Goal: Transaction & Acquisition: Subscribe to service/newsletter

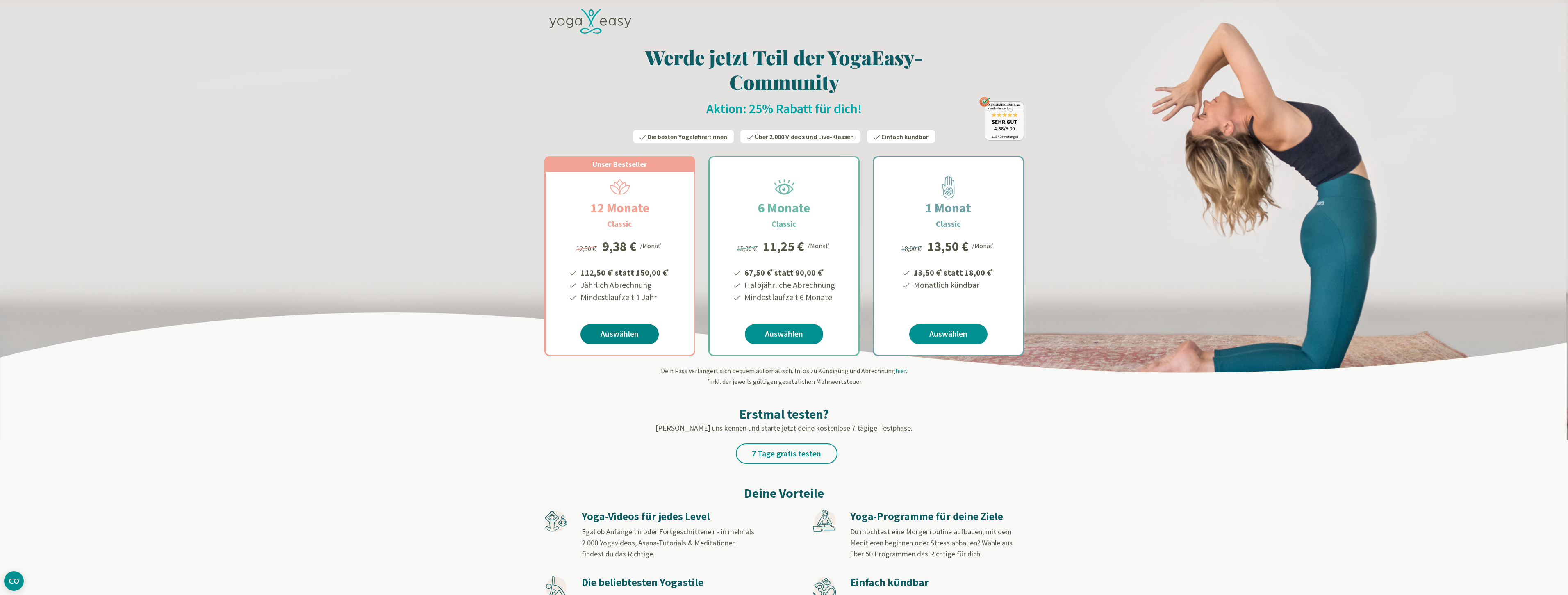
click at [624, 333] on link "Auswählen" at bounding box center [620, 334] width 79 height 21
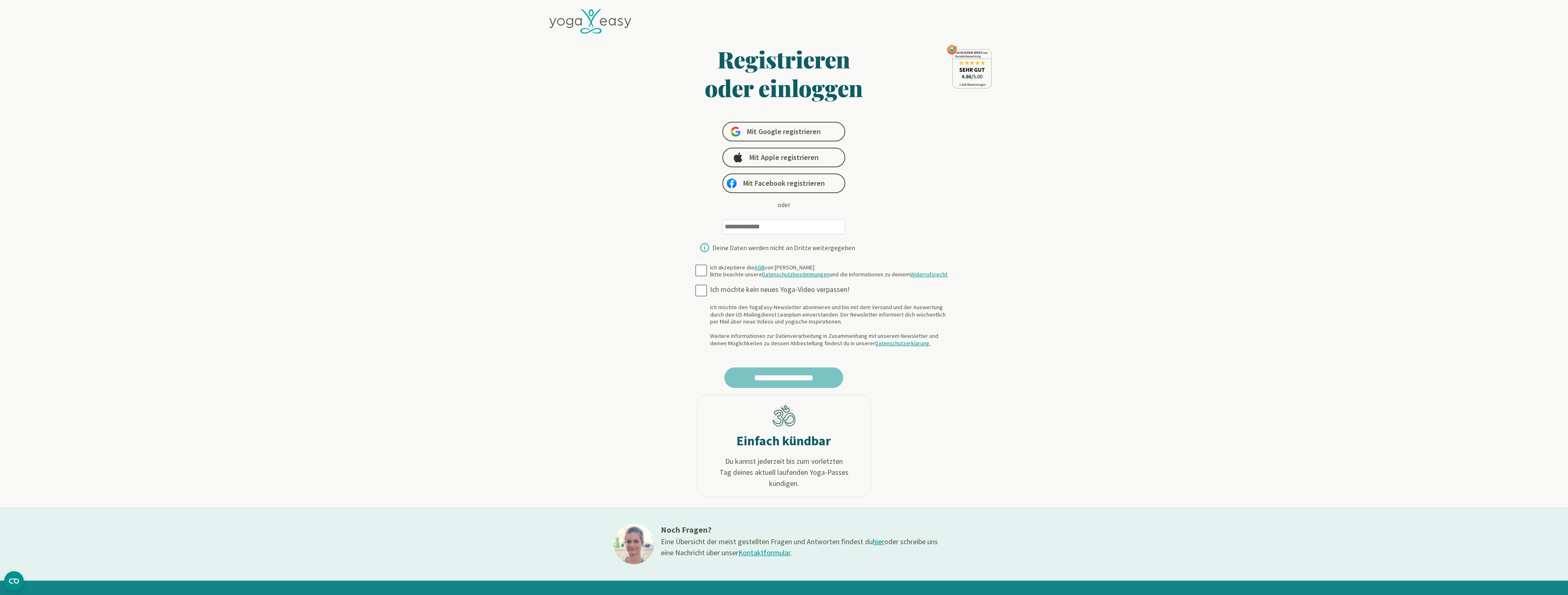
type input "**********"
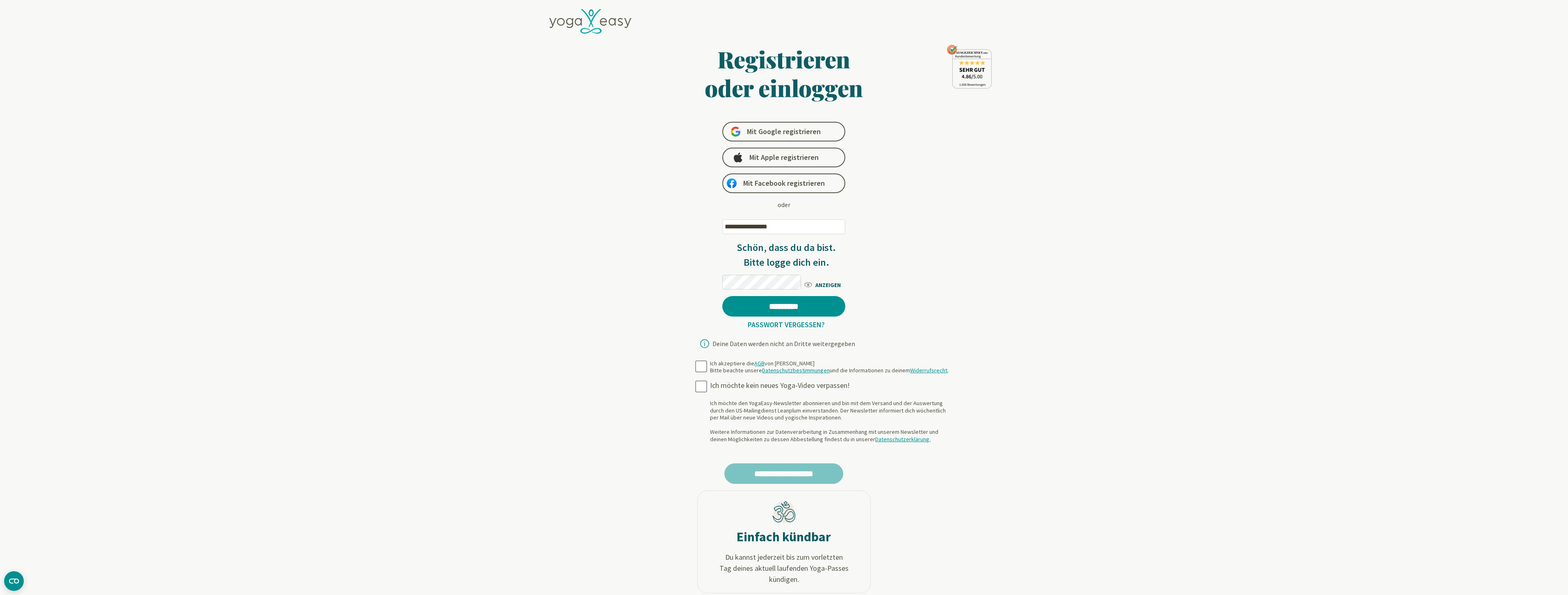
click at [700, 269] on form "**********" at bounding box center [784, 319] width 317 height 549
click at [799, 308] on input "*********" at bounding box center [784, 306] width 123 height 21
